Goal: Transaction & Acquisition: Purchase product/service

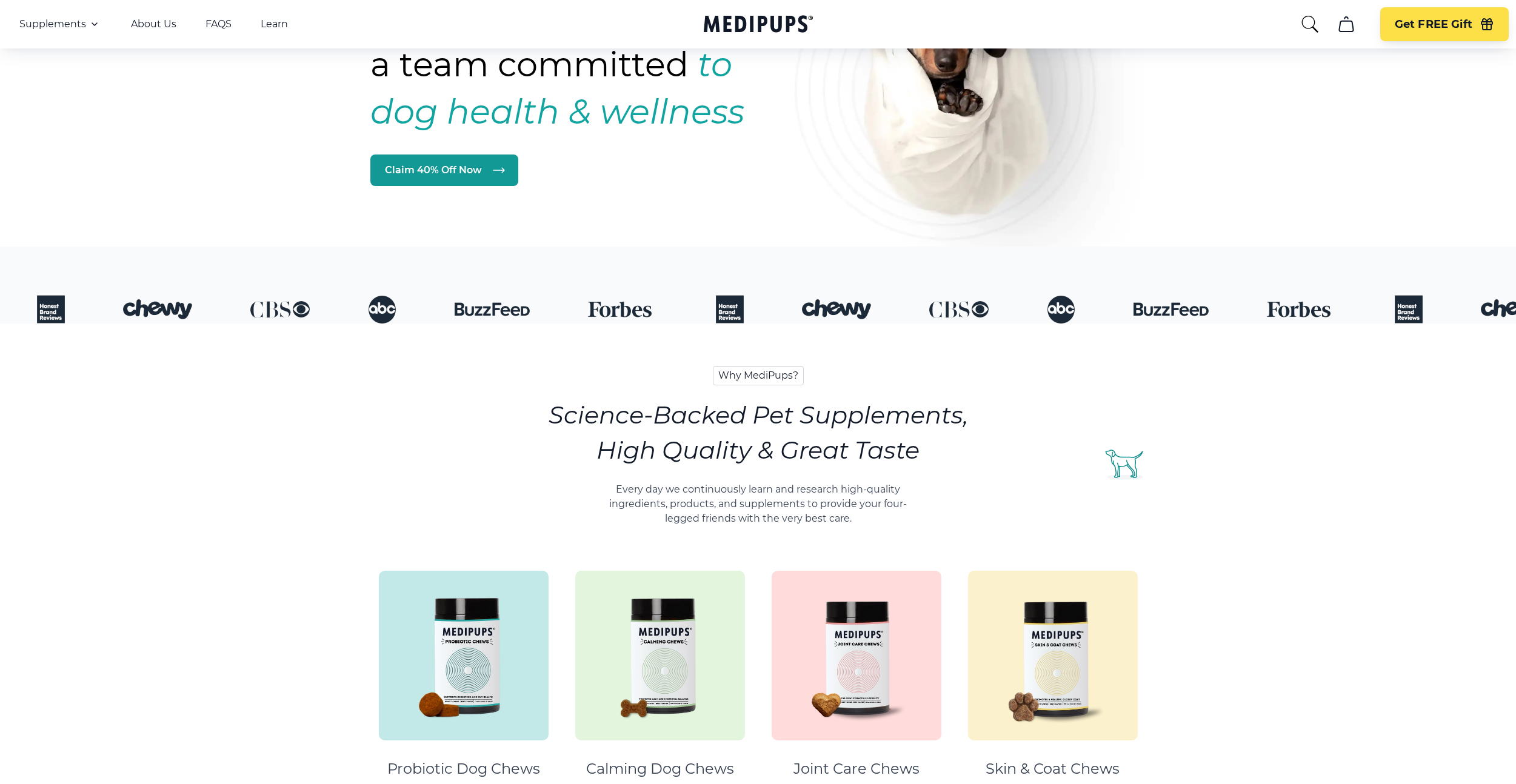
scroll to position [220, 0]
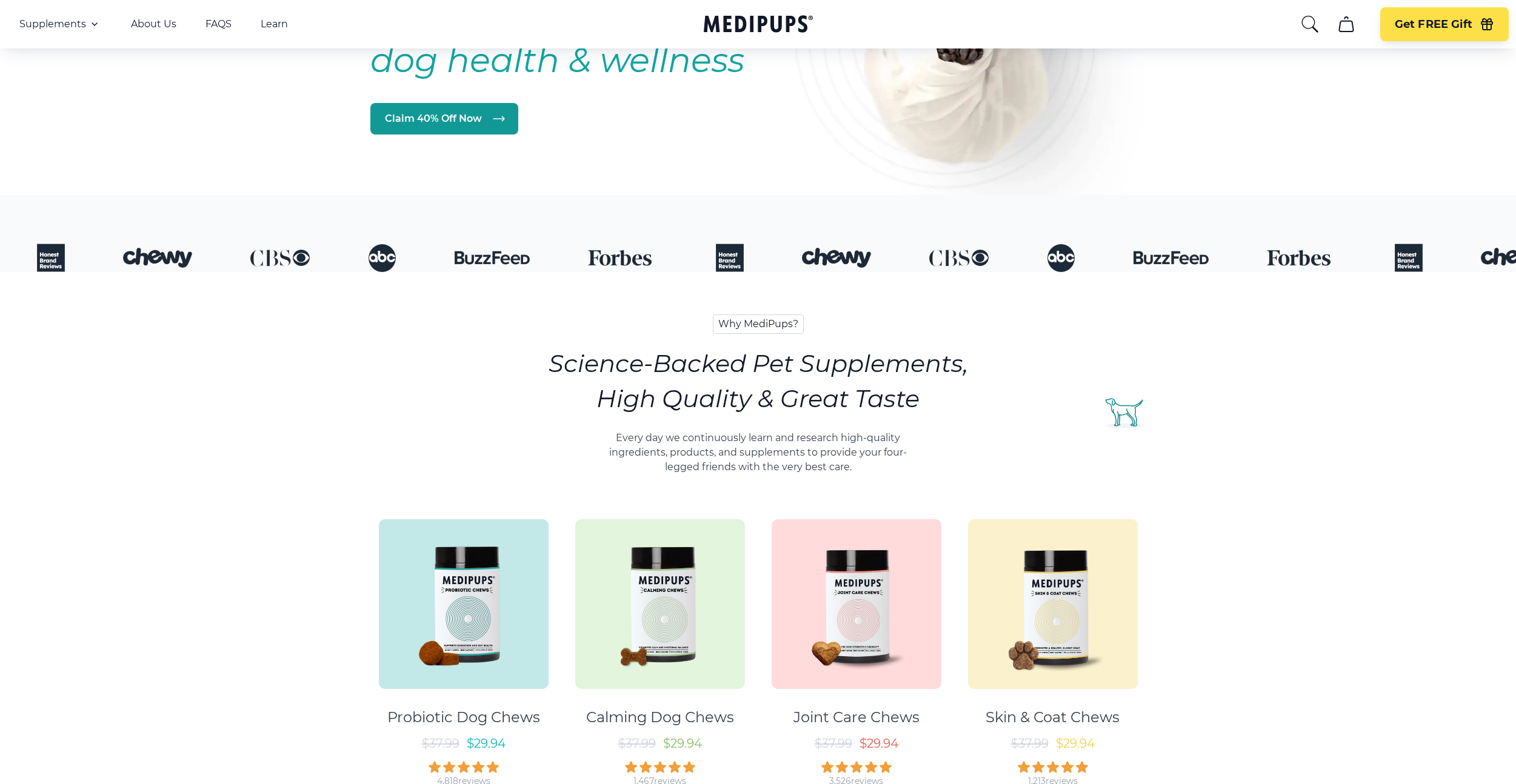
click at [635, 640] on img at bounding box center [660, 604] width 169 height 169
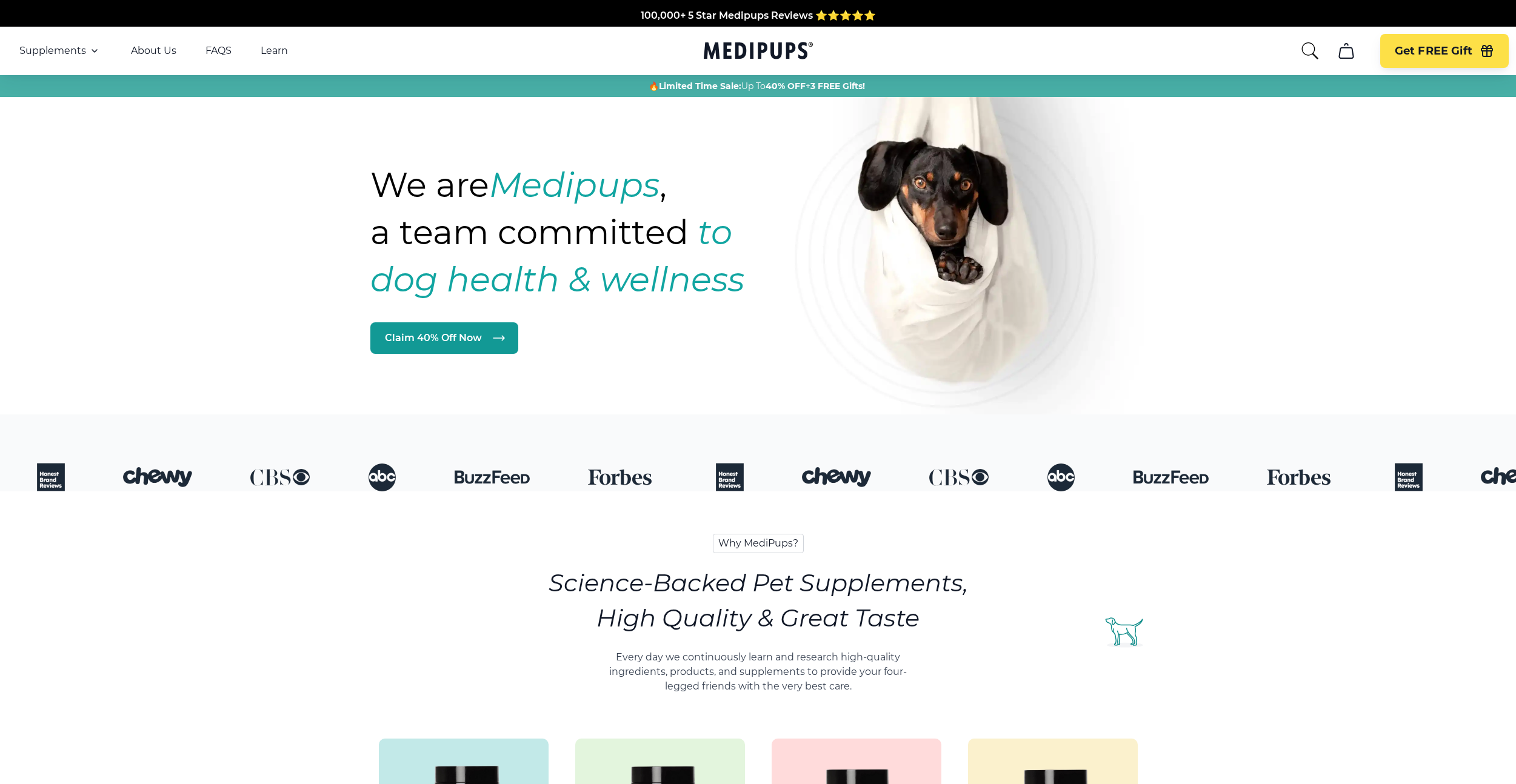
scroll to position [220, 0]
